Goal: Navigation & Orientation: Find specific page/section

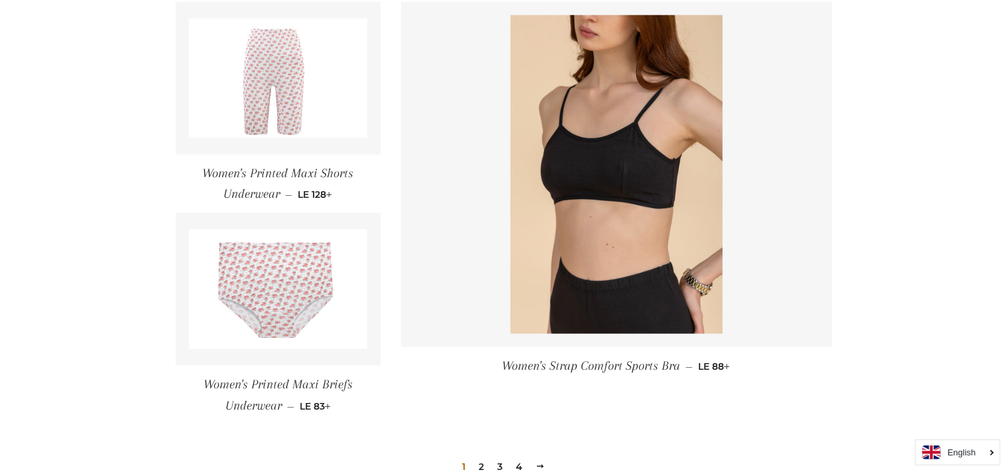
scroll to position [2002, 0]
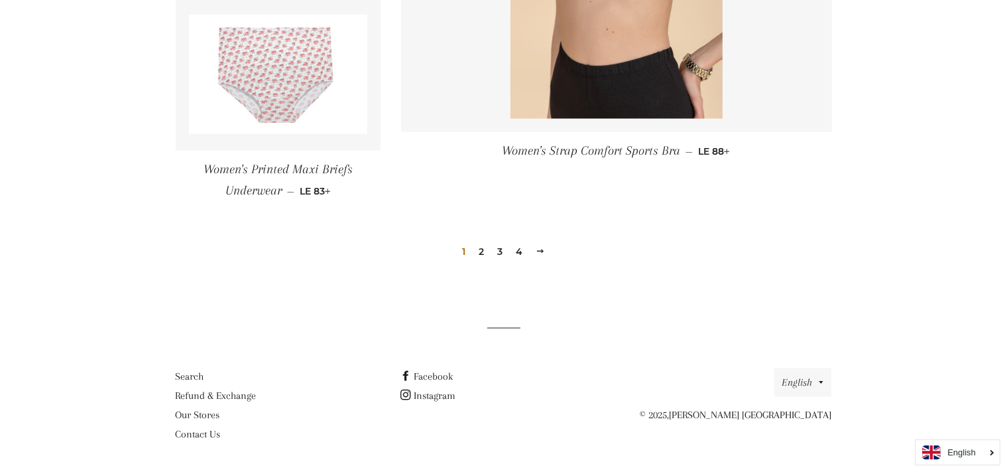
click at [478, 253] on link "2" at bounding box center [482, 251] width 16 height 20
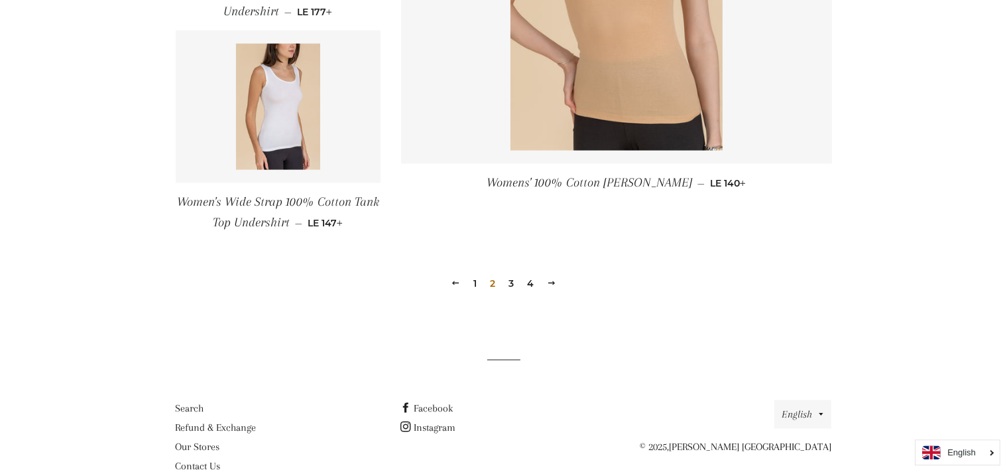
scroll to position [1976, 0]
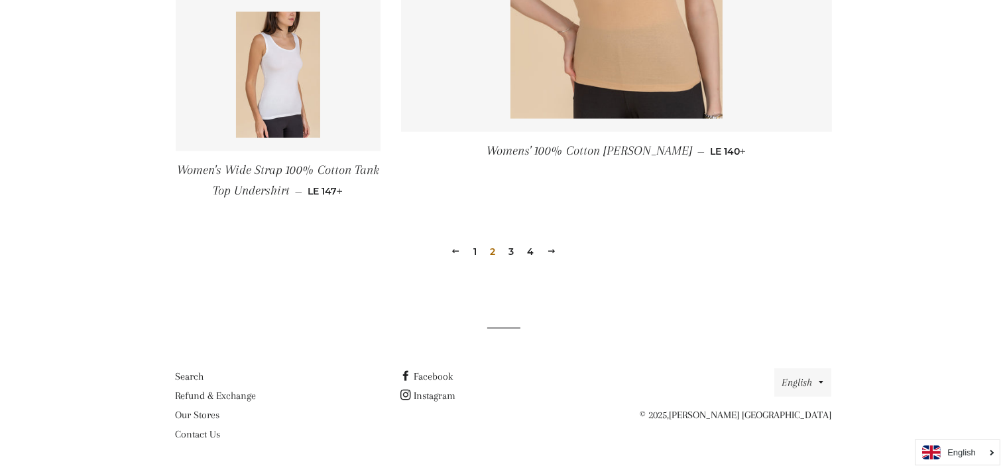
click at [511, 252] on link "3" at bounding box center [511, 251] width 16 height 20
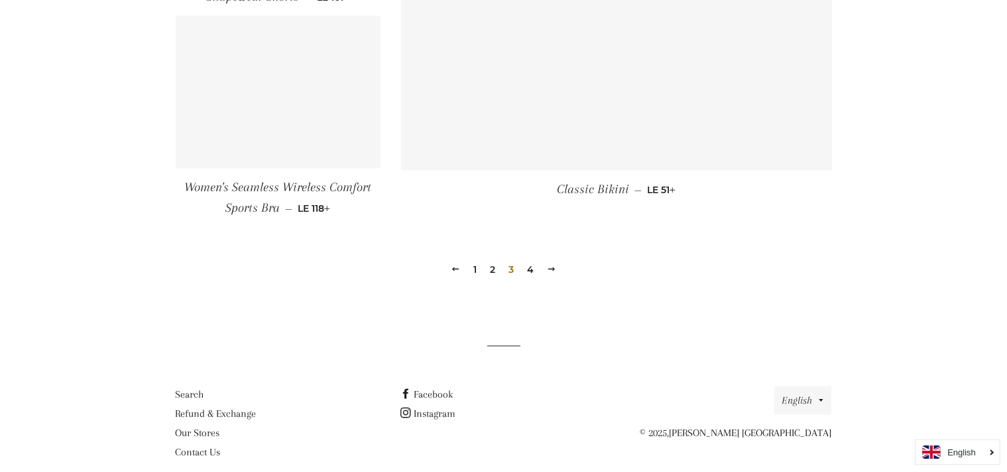
scroll to position [1954, 0]
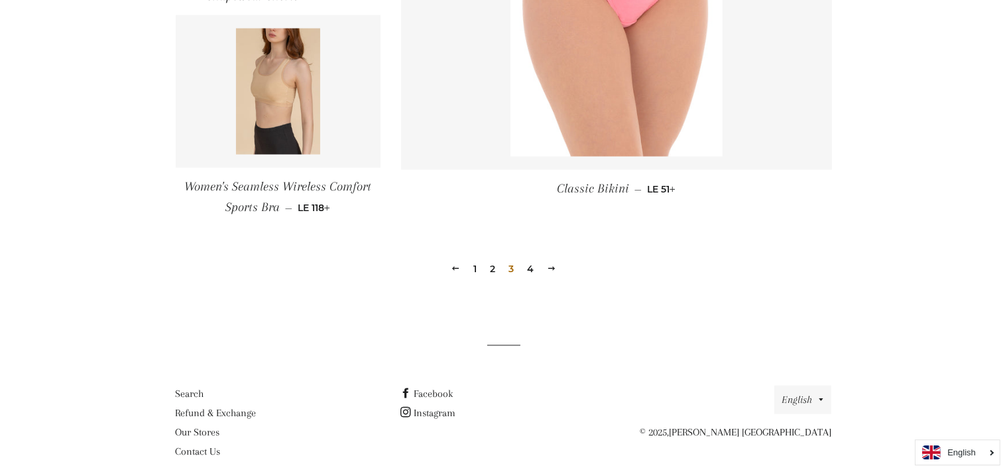
click at [534, 265] on link "4" at bounding box center [530, 268] width 17 height 20
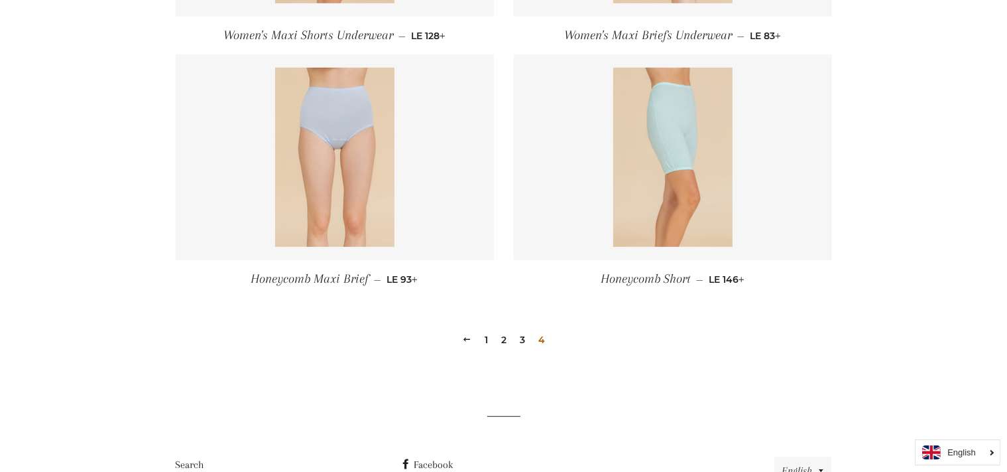
scroll to position [844, 0]
